Goal: Information Seeking & Learning: Find specific fact

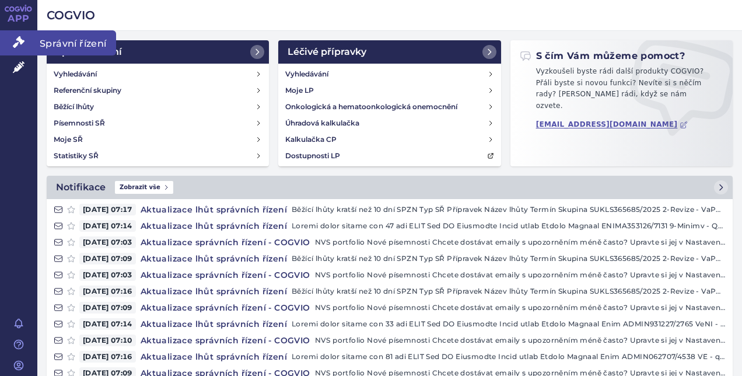
click at [22, 37] on icon at bounding box center [19, 42] width 12 height 12
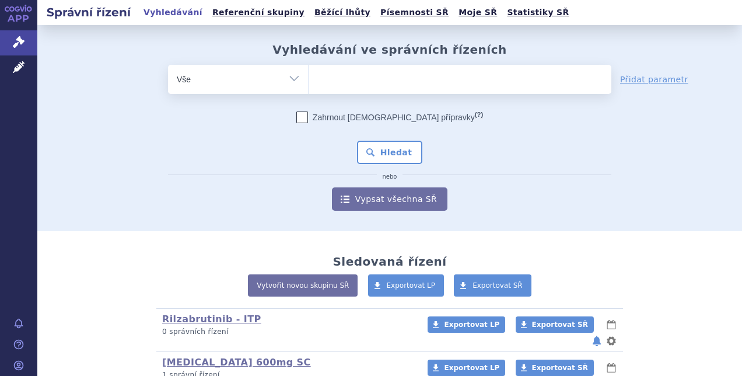
click at [361, 79] on ul at bounding box center [460, 77] width 303 height 25
click at [309, 79] on select at bounding box center [308, 78] width 1 height 29
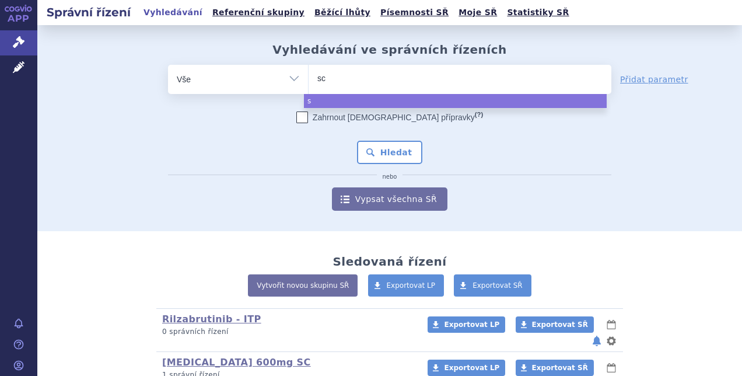
type input "sce"
type input "scemb"
type input "scembli"
type input "scemblix"
select select "scemblix"
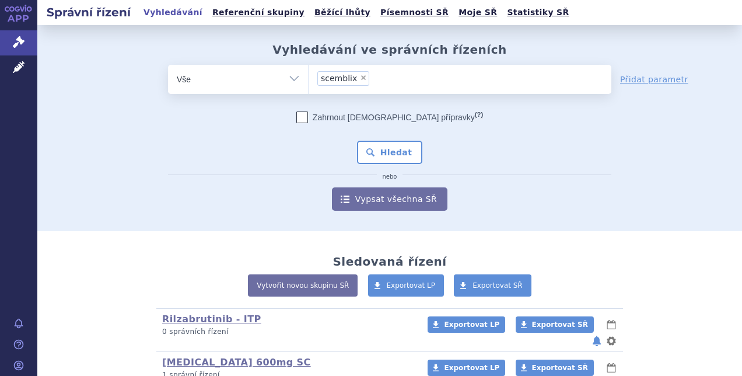
click at [373, 137] on div "Zahrnout bratrské přípravky (?) * Pozor, hledání dle vyhledávacího parametru In…" at bounding box center [390, 160] width 444 height 99
click at [371, 151] on button "Hledat" at bounding box center [390, 152] width 66 height 23
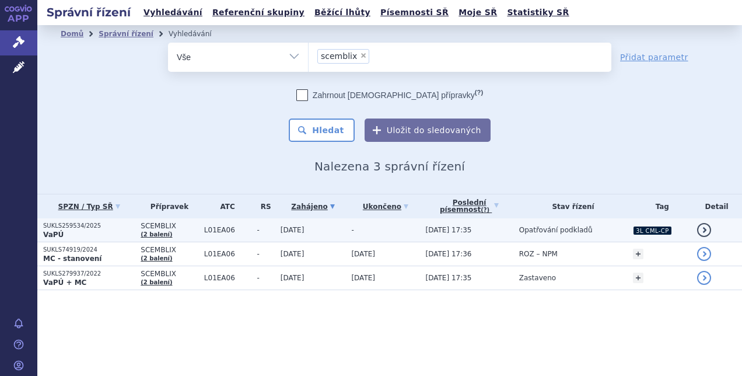
click at [229, 230] on span "L01EA06" at bounding box center [227, 230] width 47 height 8
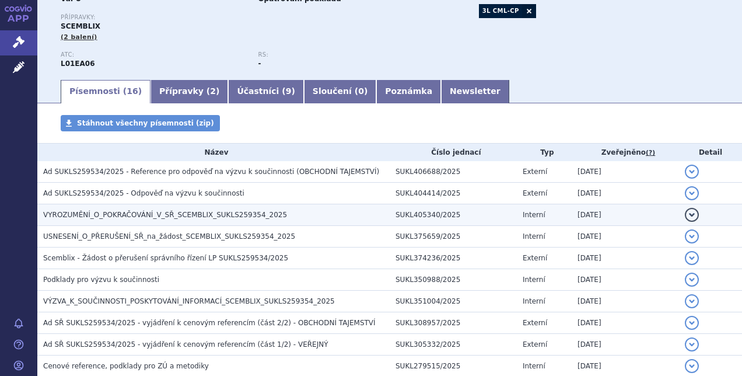
scroll to position [119, 0]
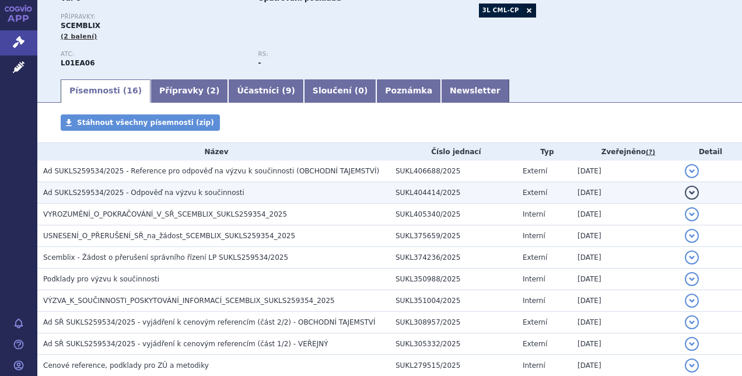
click at [264, 199] on td "Ad SUKLS259534/2025 - Odpověď na výzvu k součinnosti" at bounding box center [213, 193] width 352 height 22
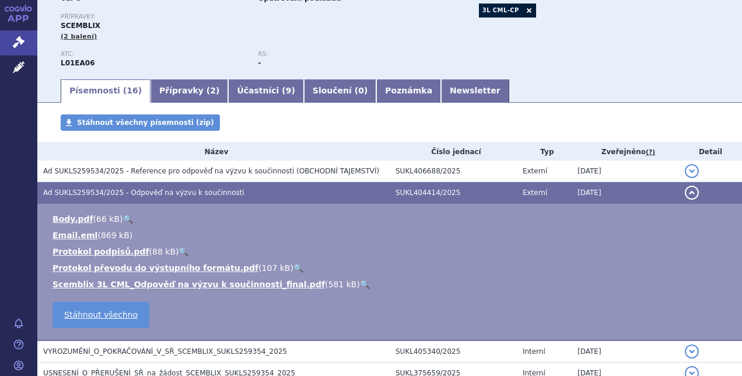
click at [360, 287] on link "🔍" at bounding box center [365, 284] width 10 height 9
